Goal: Find specific page/section: Find specific page/section

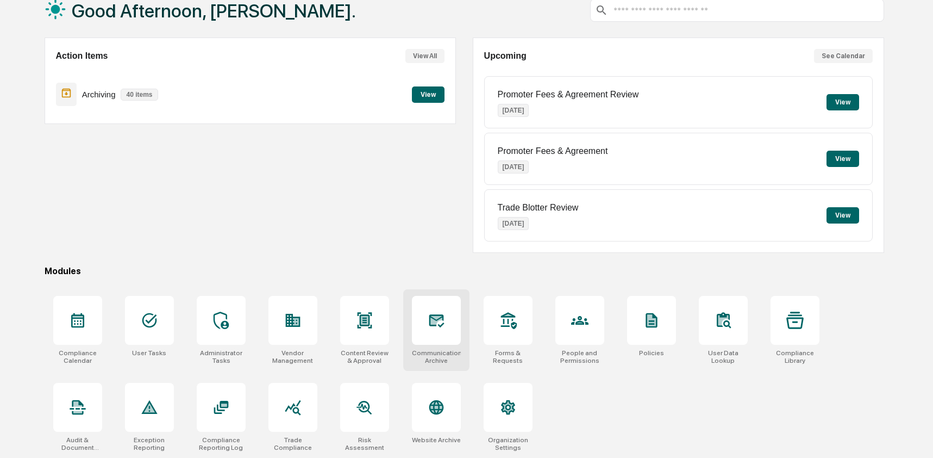
click at [445, 328] on div at bounding box center [436, 320] width 49 height 49
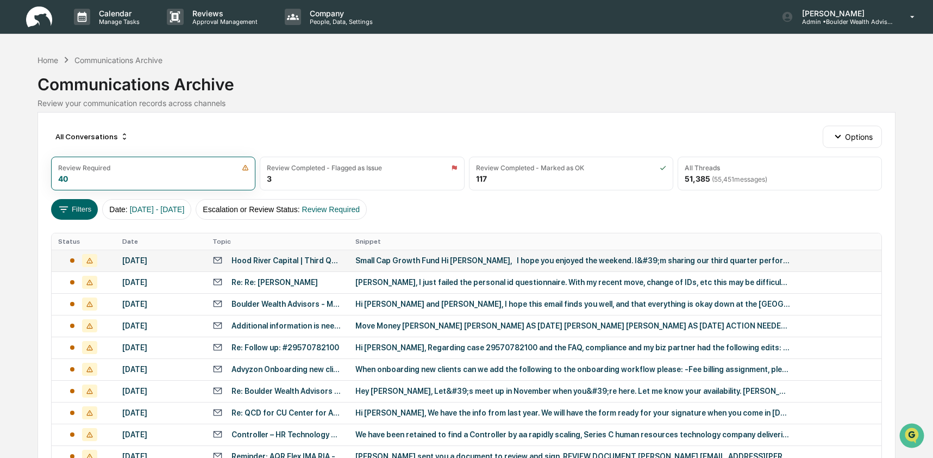
click at [159, 261] on div "[DATE]" at bounding box center [160, 260] width 77 height 9
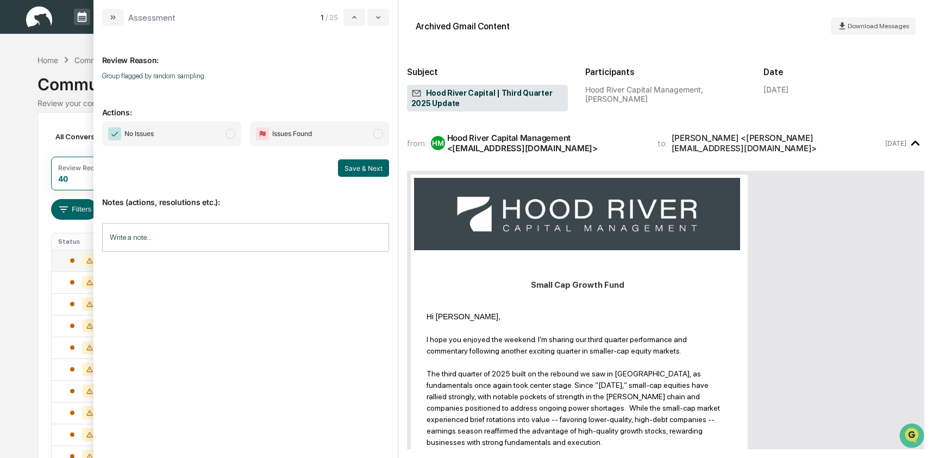
click at [11, 228] on div "Calendar Manage Tasks Reviews Approval Management Company People, Data, Setting…" at bounding box center [466, 427] width 933 height 855
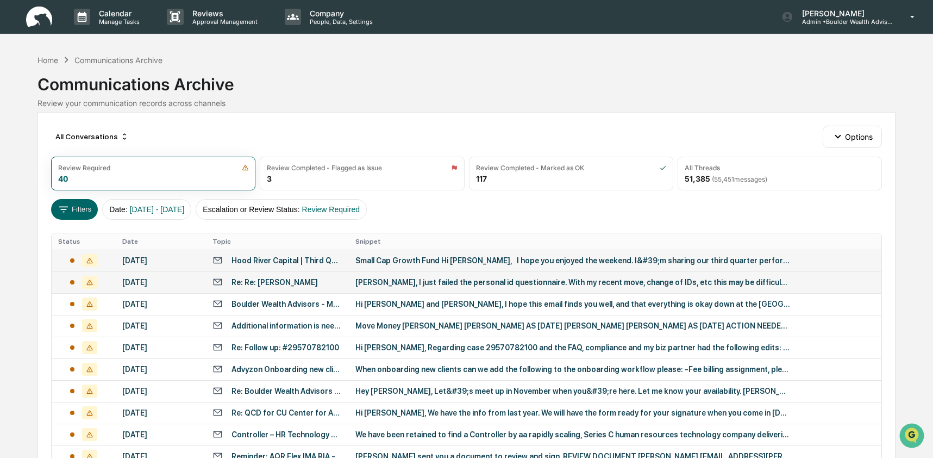
click at [152, 278] on div "October 13, 2025" at bounding box center [160, 282] width 77 height 9
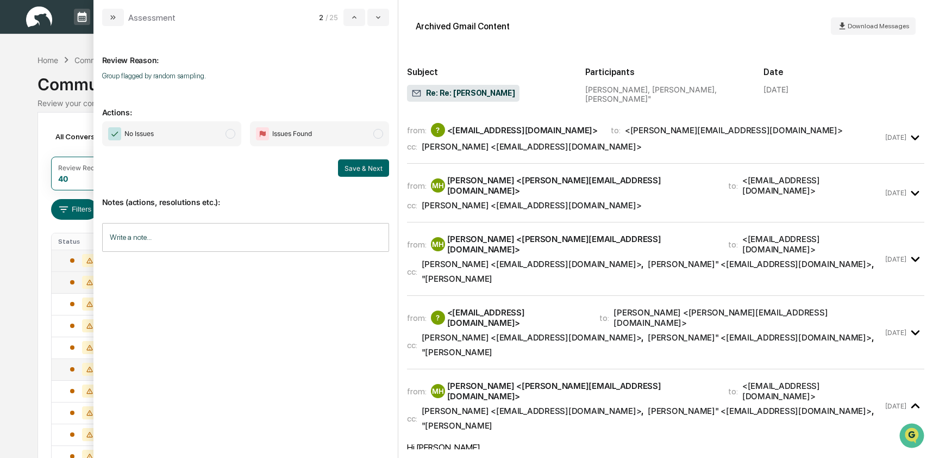
click at [85, 385] on icon at bounding box center [89, 390] width 15 height 13
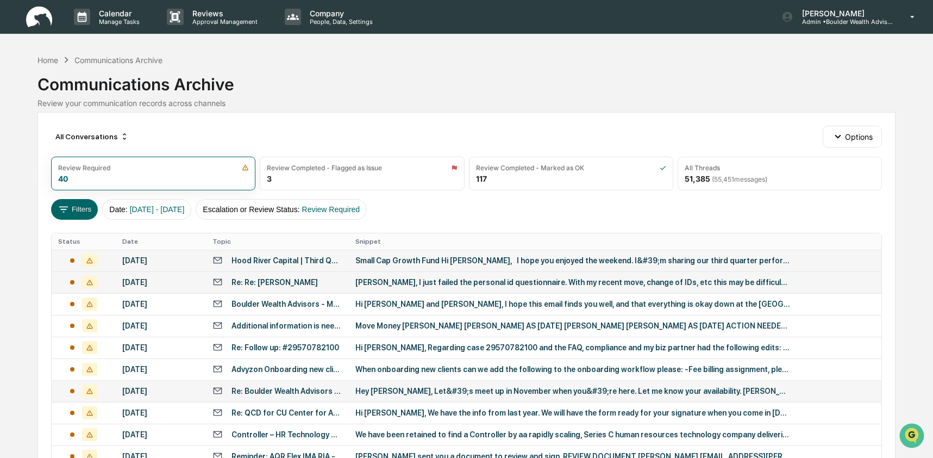
click at [29, 123] on div "Calendar Manage Tasks Reviews Approval Management Company People, Data, Setting…" at bounding box center [466, 427] width 933 height 855
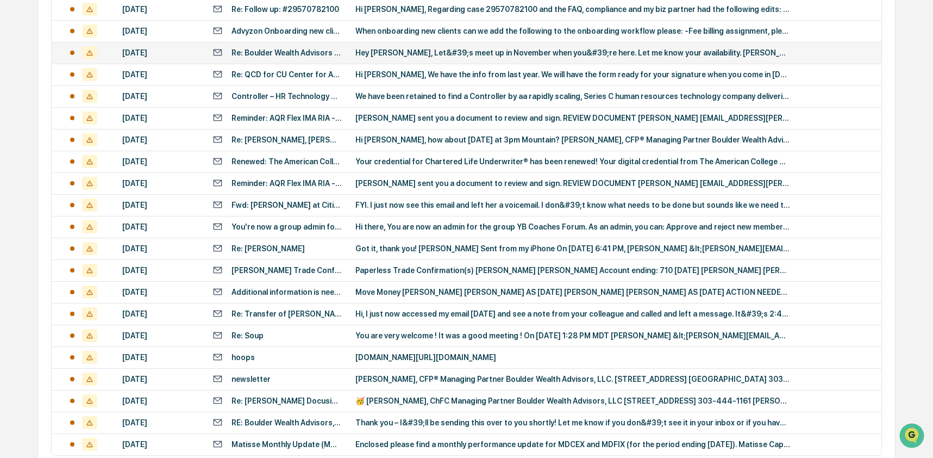
scroll to position [341, 0]
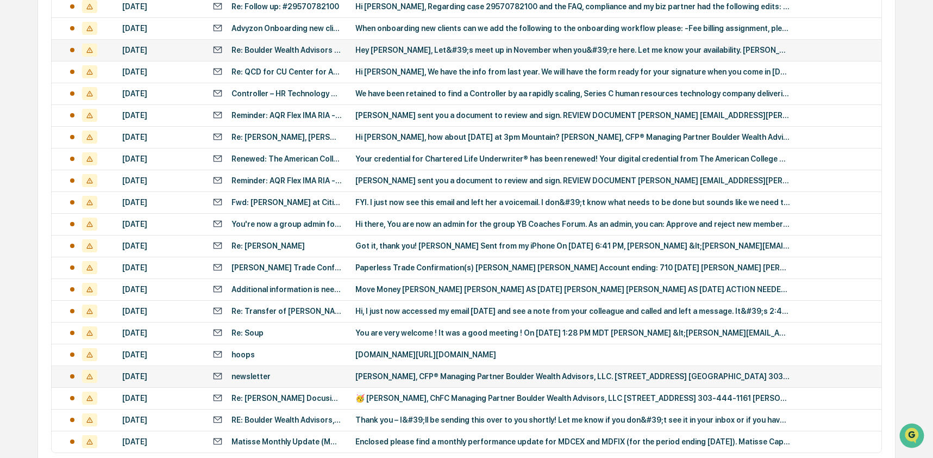
click at [259, 375] on div "newsletter" at bounding box center [251, 376] width 39 height 9
click at [45, 294] on div "All Conversations Options Review Required 40 Review Completed - Flagged as Issu…" at bounding box center [467, 142] width 859 height 743
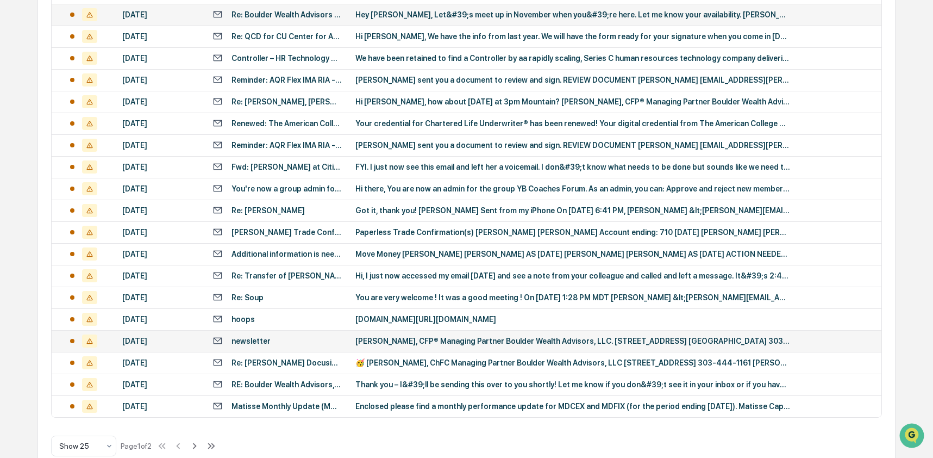
scroll to position [398, 0]
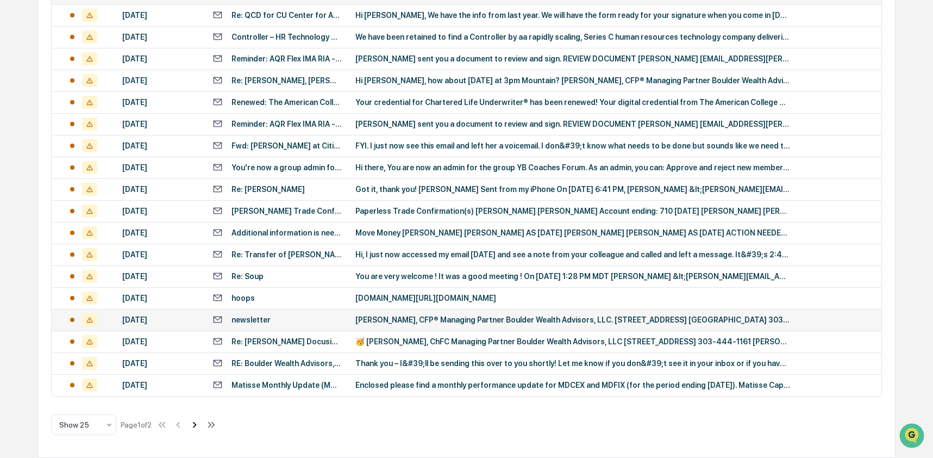
click at [198, 426] on icon at bounding box center [195, 425] width 12 height 12
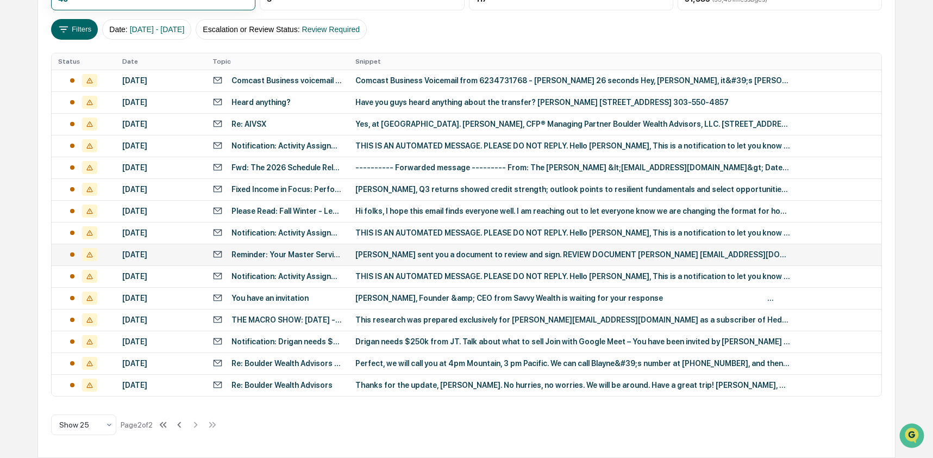
scroll to position [180, 0]
